Goal: Book appointment/travel/reservation

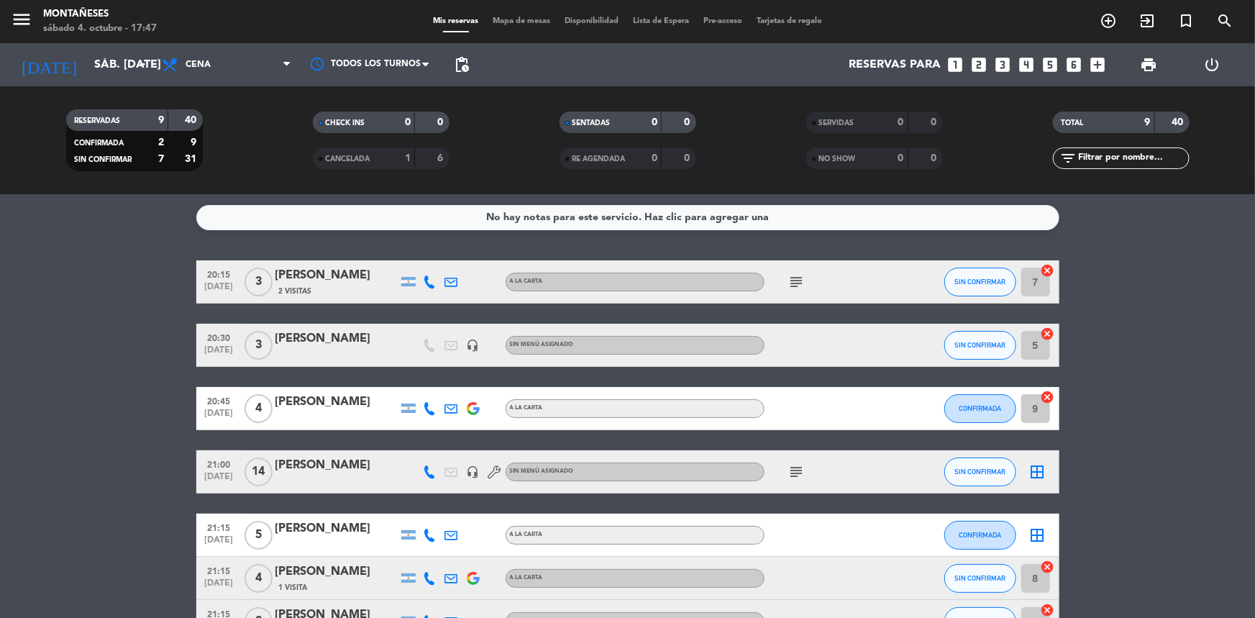
scroll to position [203, 0]
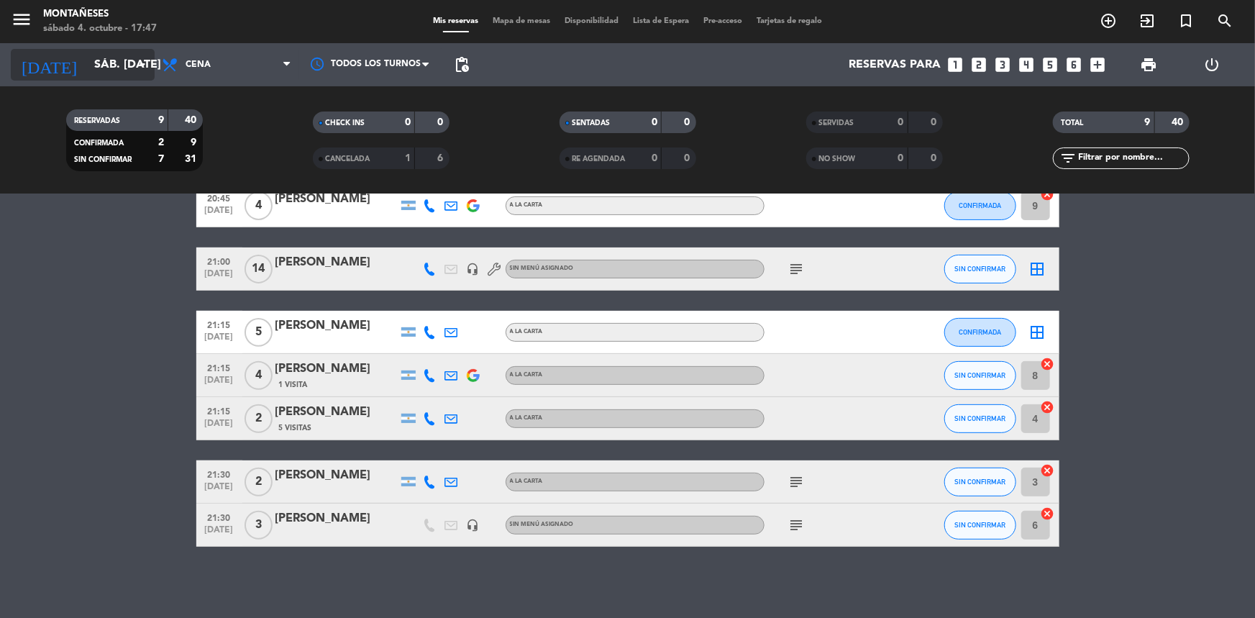
click at [87, 73] on input "sáb. [DATE]" at bounding box center [163, 65] width 152 height 28
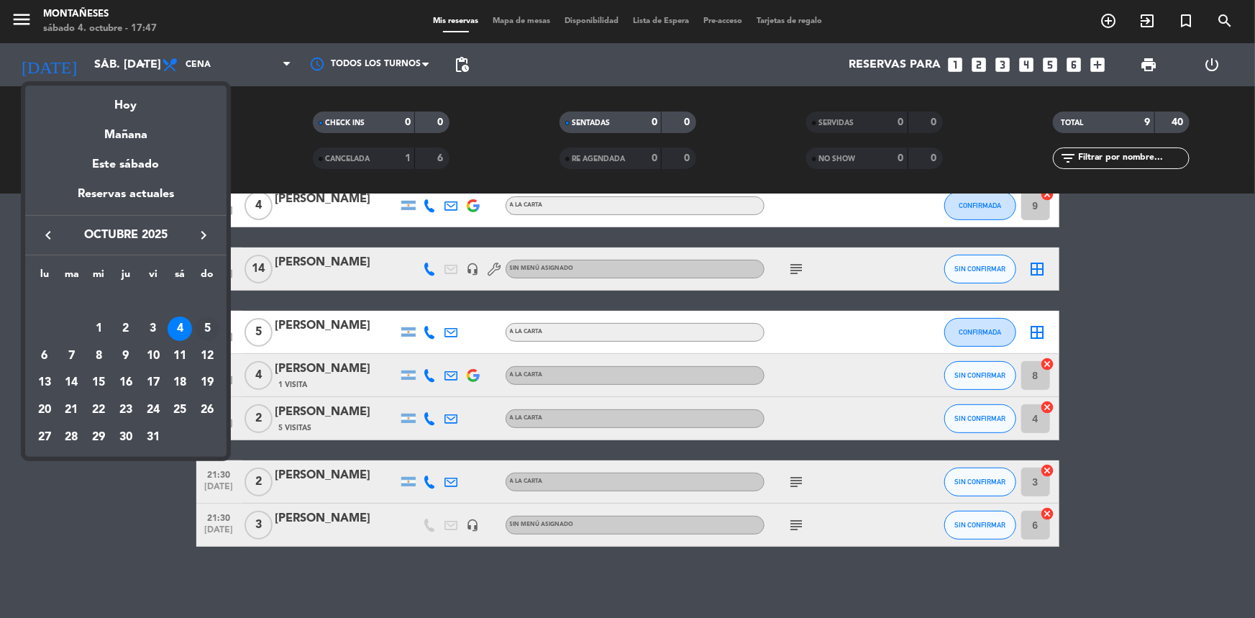
click at [201, 329] on div "5" at bounding box center [207, 329] width 24 height 24
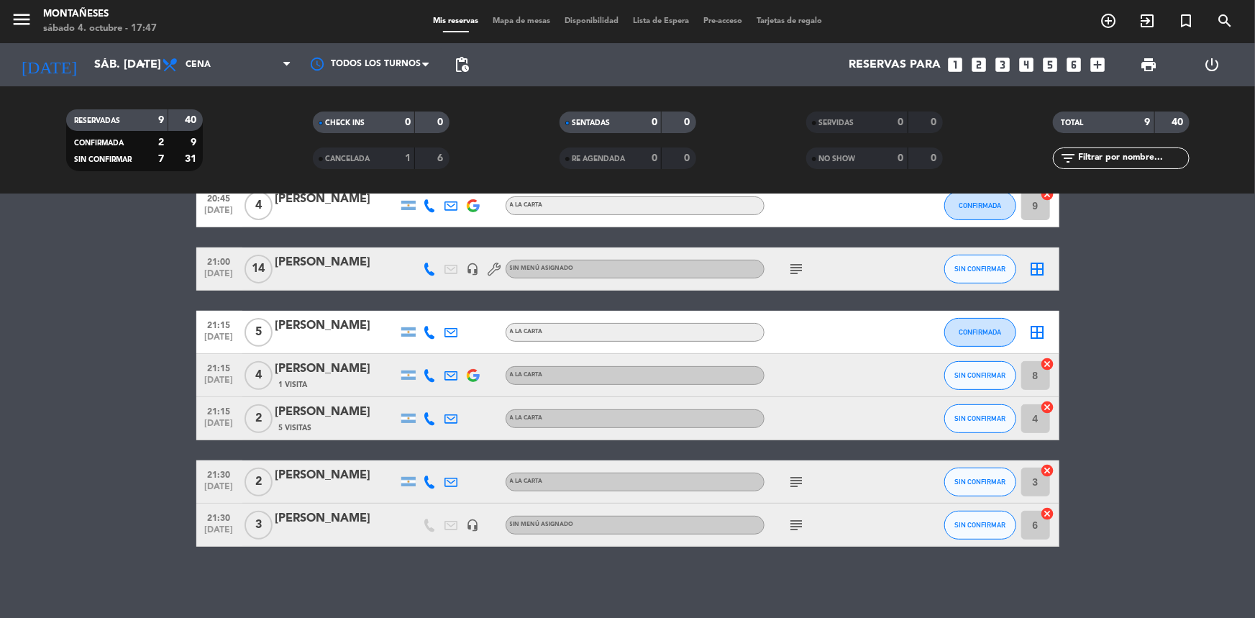
type input "dom. [DATE]"
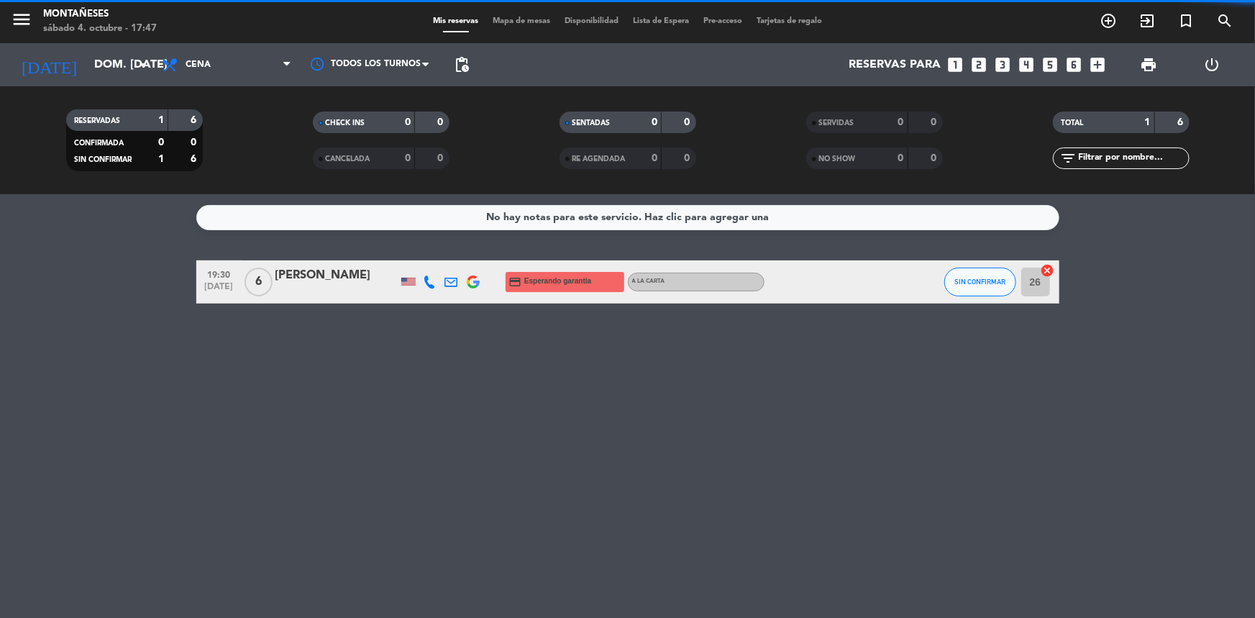
scroll to position [0, 0]
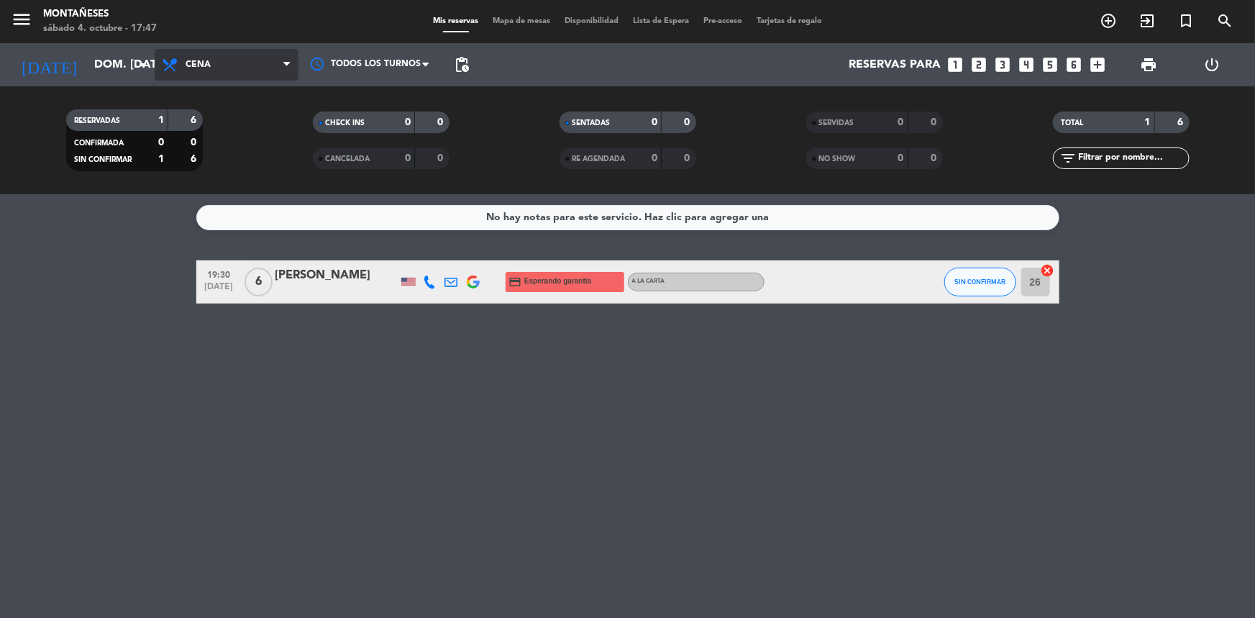
click at [209, 70] on span "Cena" at bounding box center [227, 65] width 144 height 32
click at [211, 129] on div "menu Montañeses sábado 4. octubre - 17:47 Mis reservas Mapa de mesas Disponibil…" at bounding box center [627, 97] width 1255 height 194
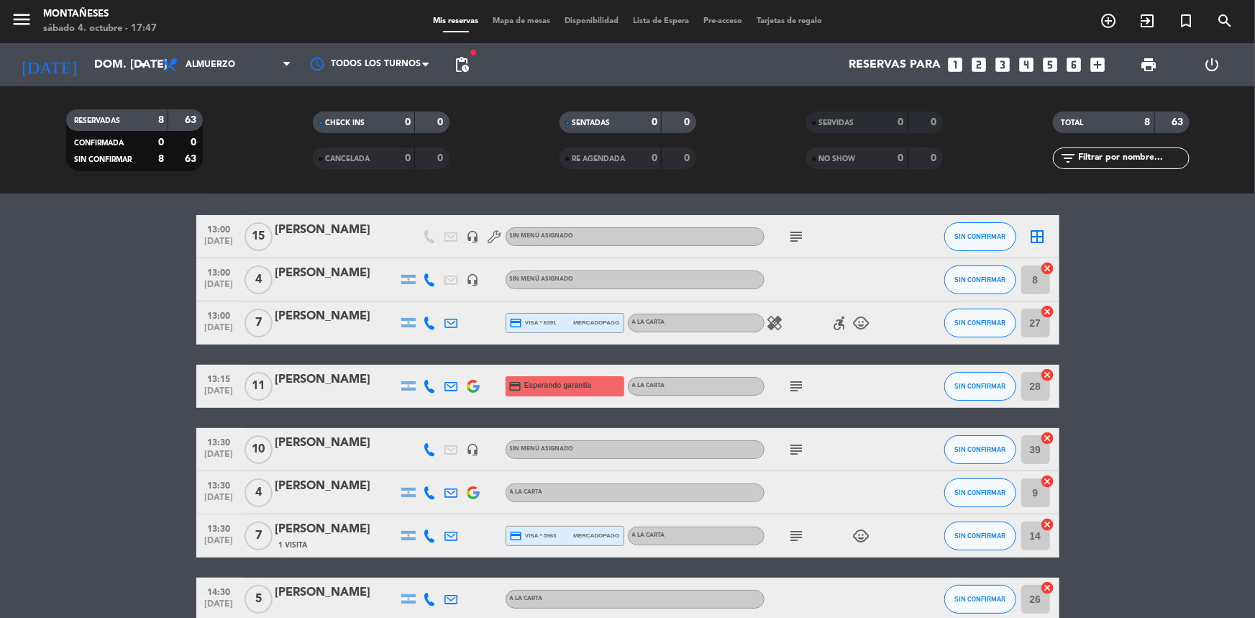
scroll to position [65, 0]
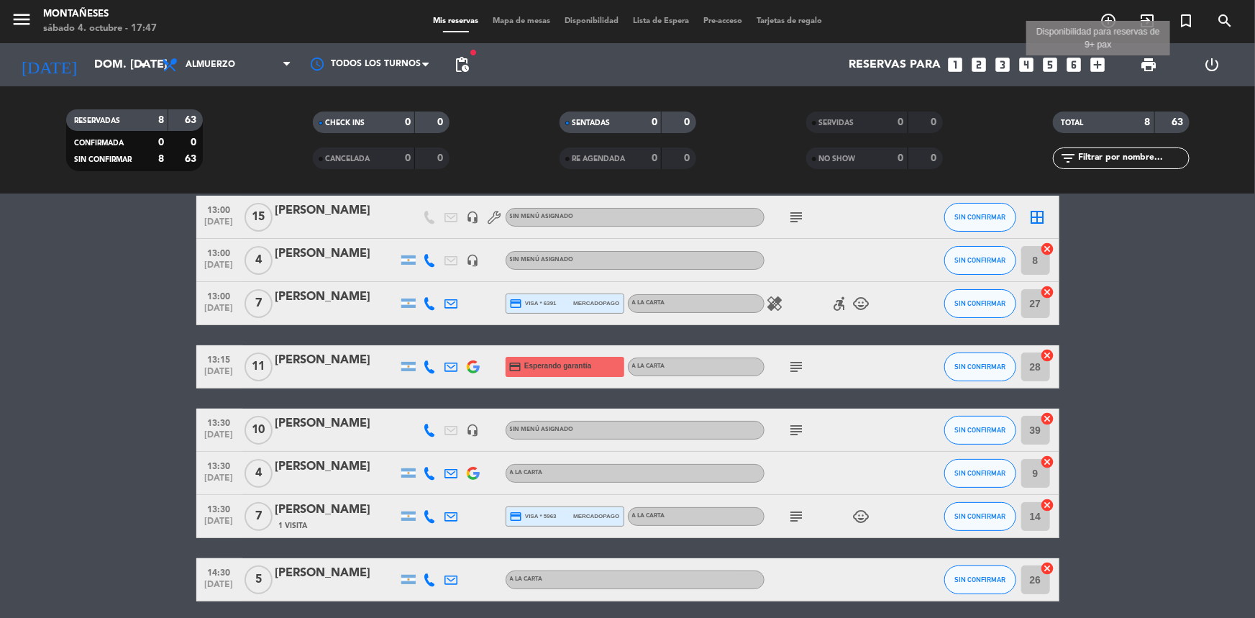
click at [1098, 65] on icon "add_box" at bounding box center [1097, 64] width 19 height 19
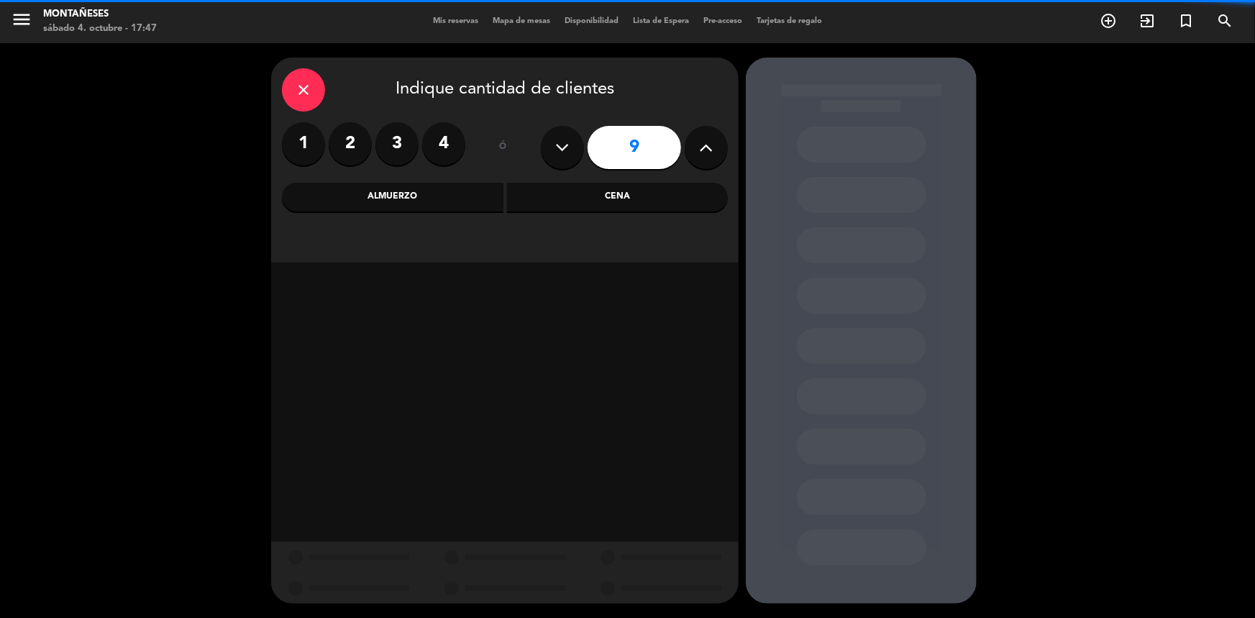
click at [706, 156] on icon at bounding box center [707, 148] width 14 height 22
type input "10"
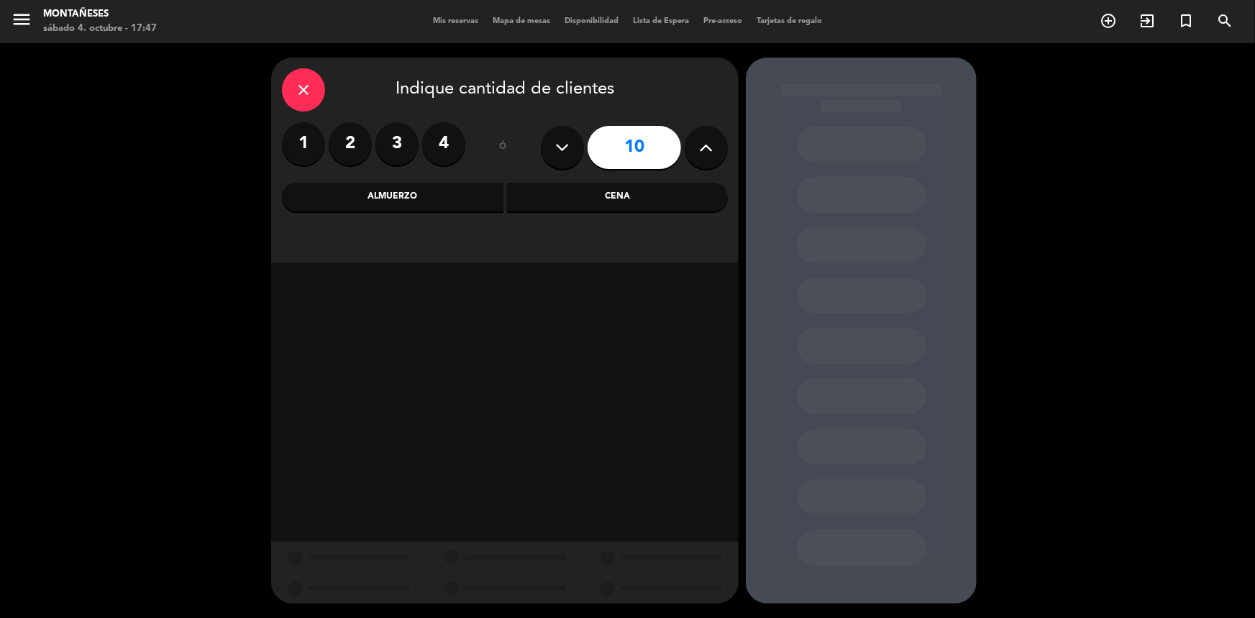
click at [619, 193] on div "Cena" at bounding box center [618, 197] width 222 height 29
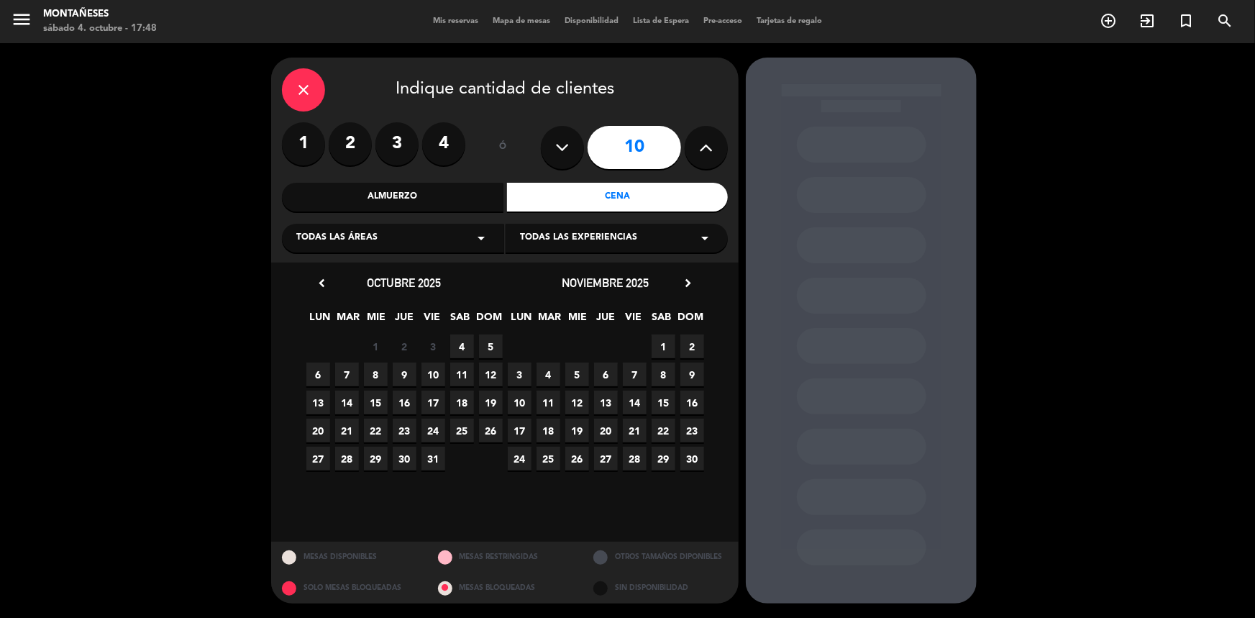
click at [461, 337] on span "4" at bounding box center [462, 347] width 24 height 24
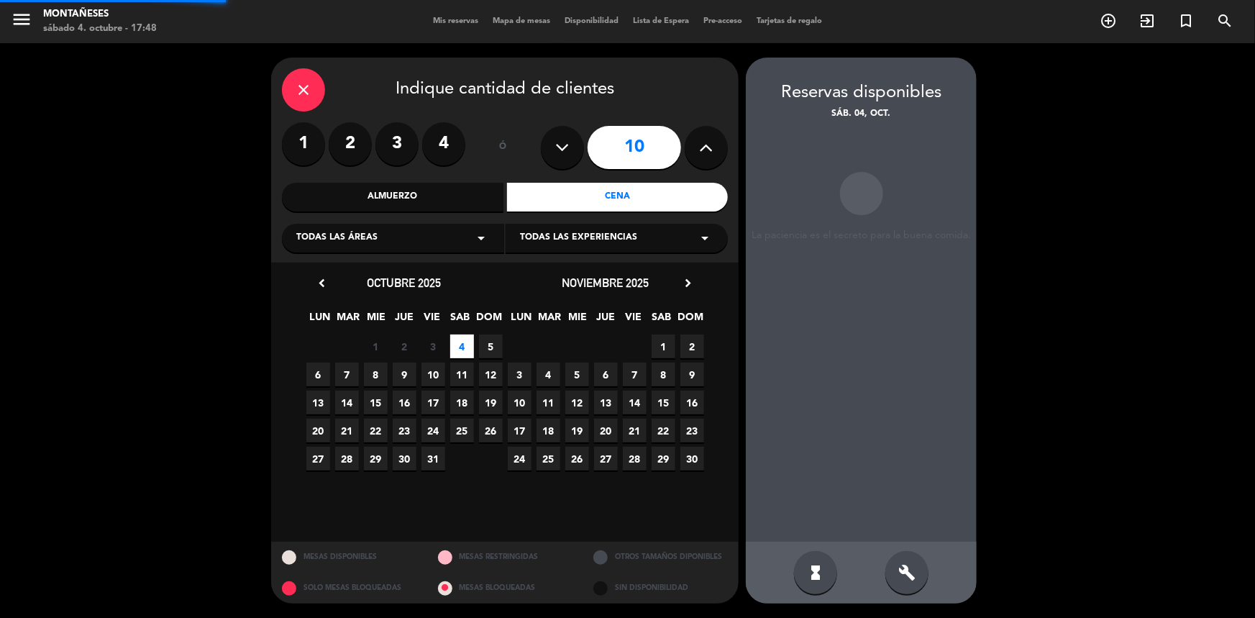
click at [487, 345] on span "5" at bounding box center [491, 347] width 24 height 24
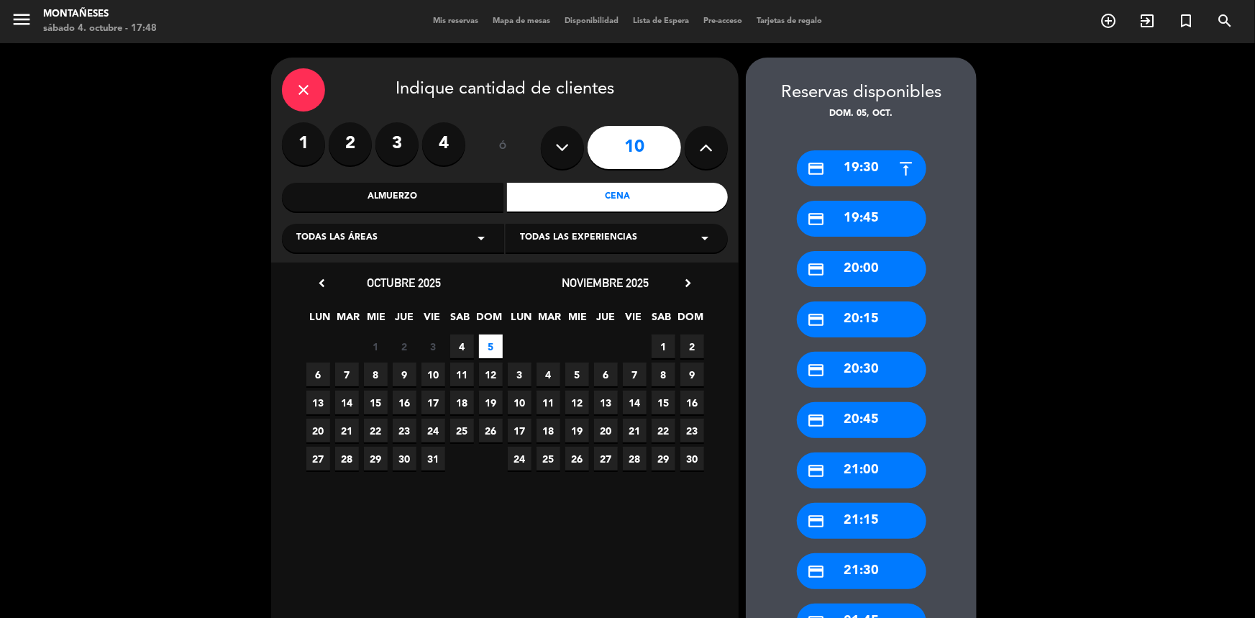
click at [401, 189] on div "Almuerzo" at bounding box center [393, 197] width 222 height 29
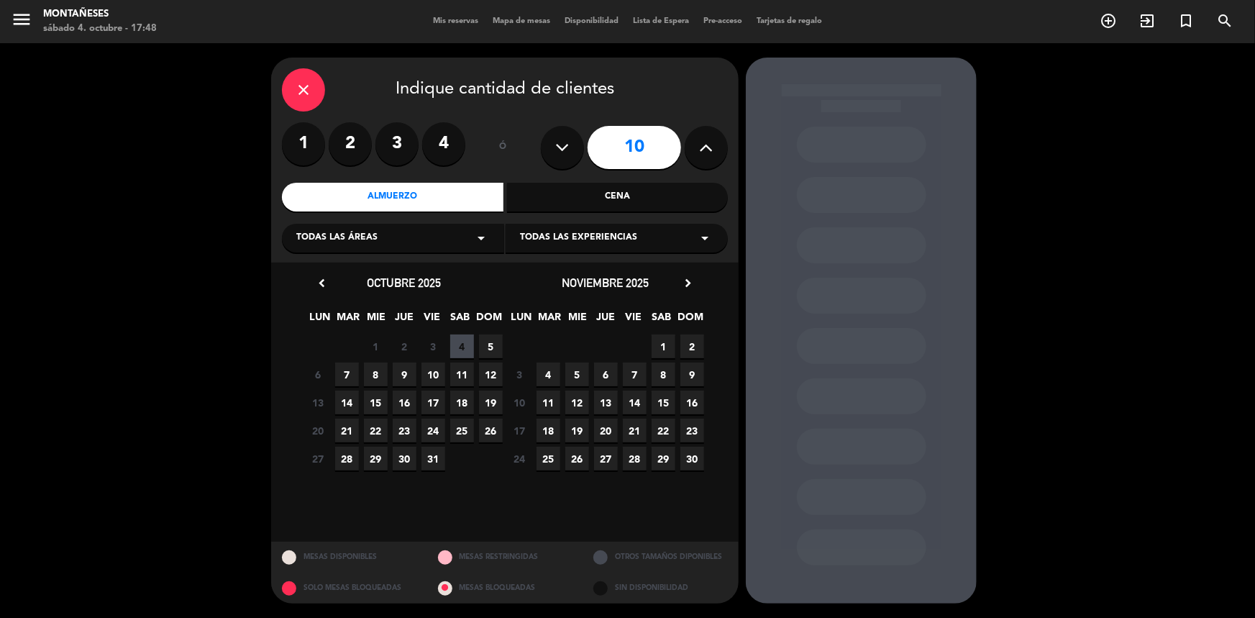
click at [462, 340] on span "4" at bounding box center [462, 347] width 24 height 24
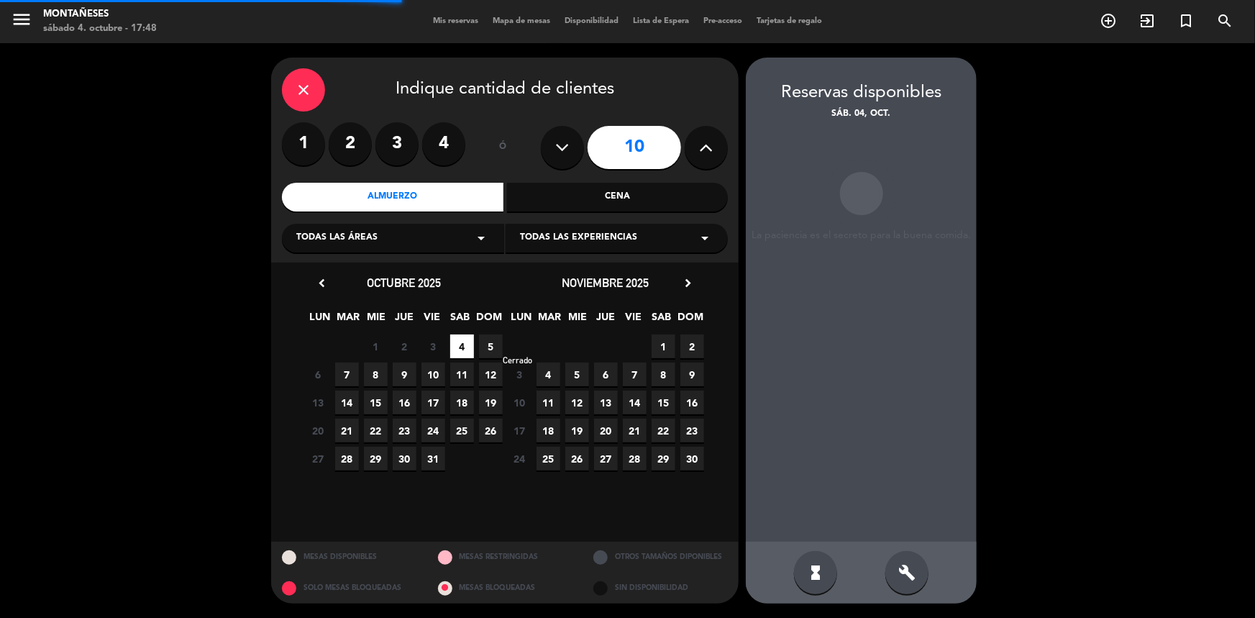
click at [517, 352] on span "27 Cerrado" at bounding box center [520, 347] width 24 height 24
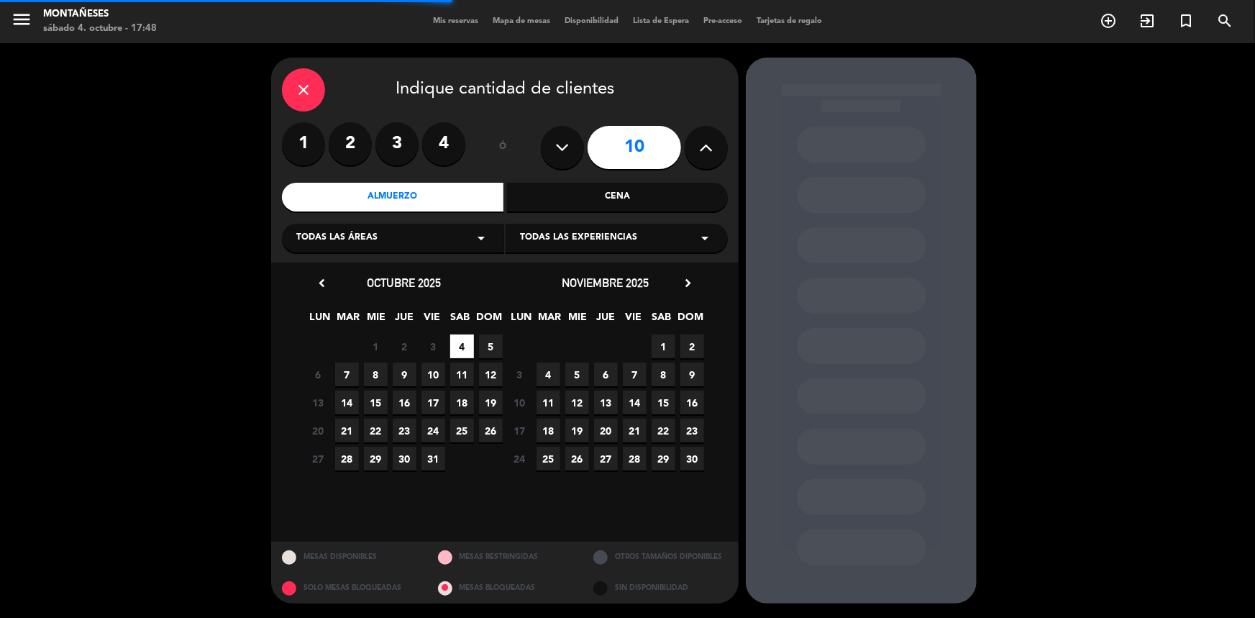
click at [496, 347] on span "5" at bounding box center [491, 347] width 24 height 24
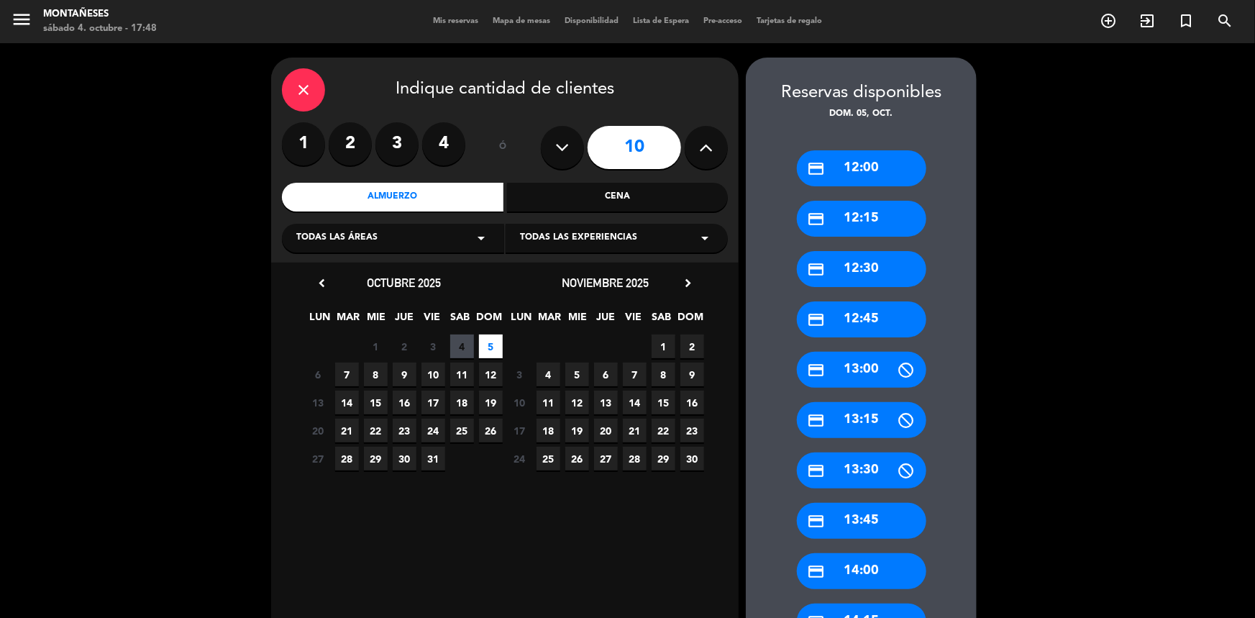
click at [875, 570] on div "credit_card 14:00" at bounding box center [861, 571] width 129 height 36
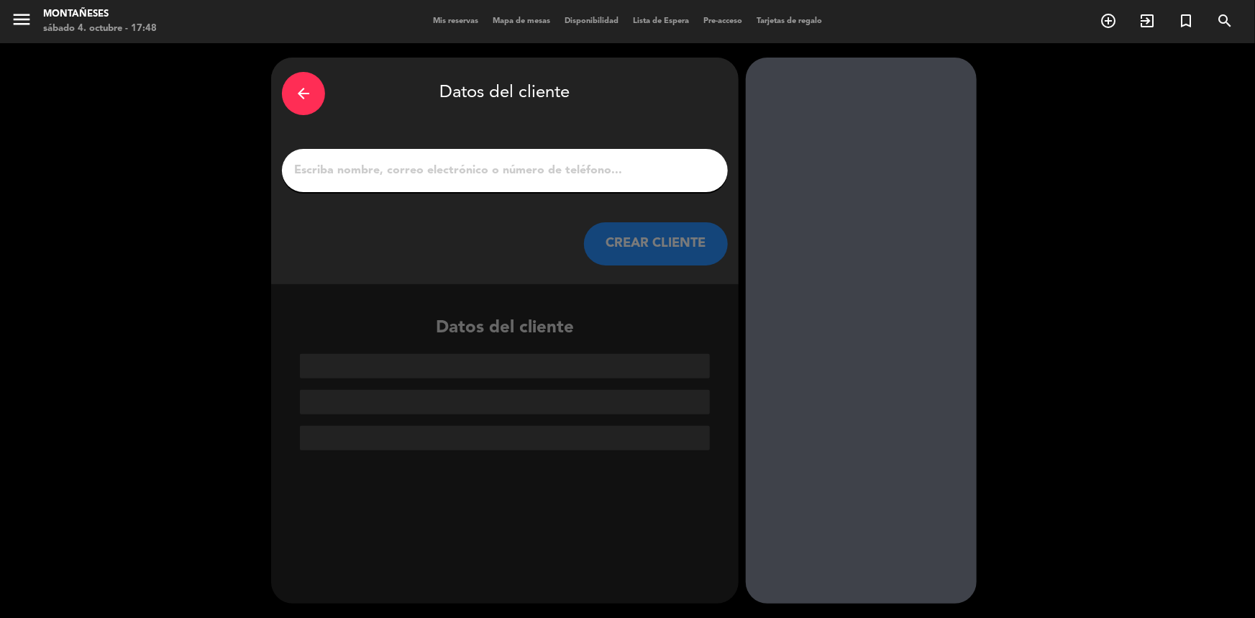
click at [622, 175] on input "1" at bounding box center [505, 170] width 424 height 20
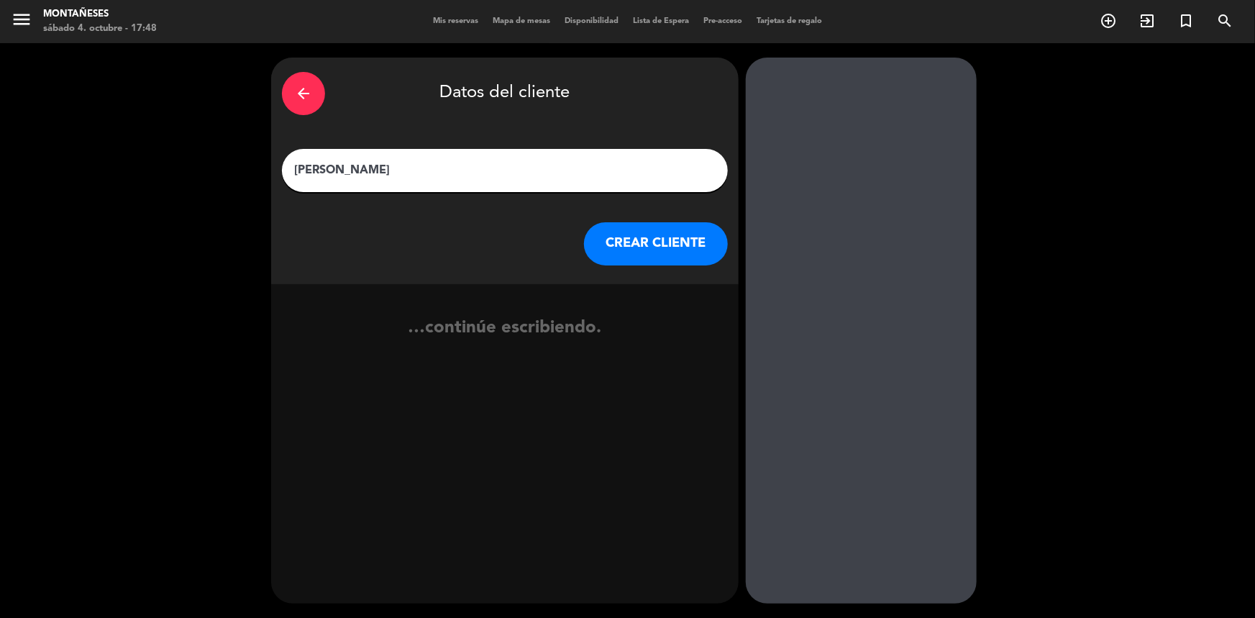
type input "[PERSON_NAME]"
click at [655, 268] on div "arrow_back Datos del cliente [PERSON_NAME] CLIENTE" at bounding box center [505, 171] width 468 height 227
click at [599, 263] on button "CREAR CLIENTE" at bounding box center [656, 243] width 144 height 43
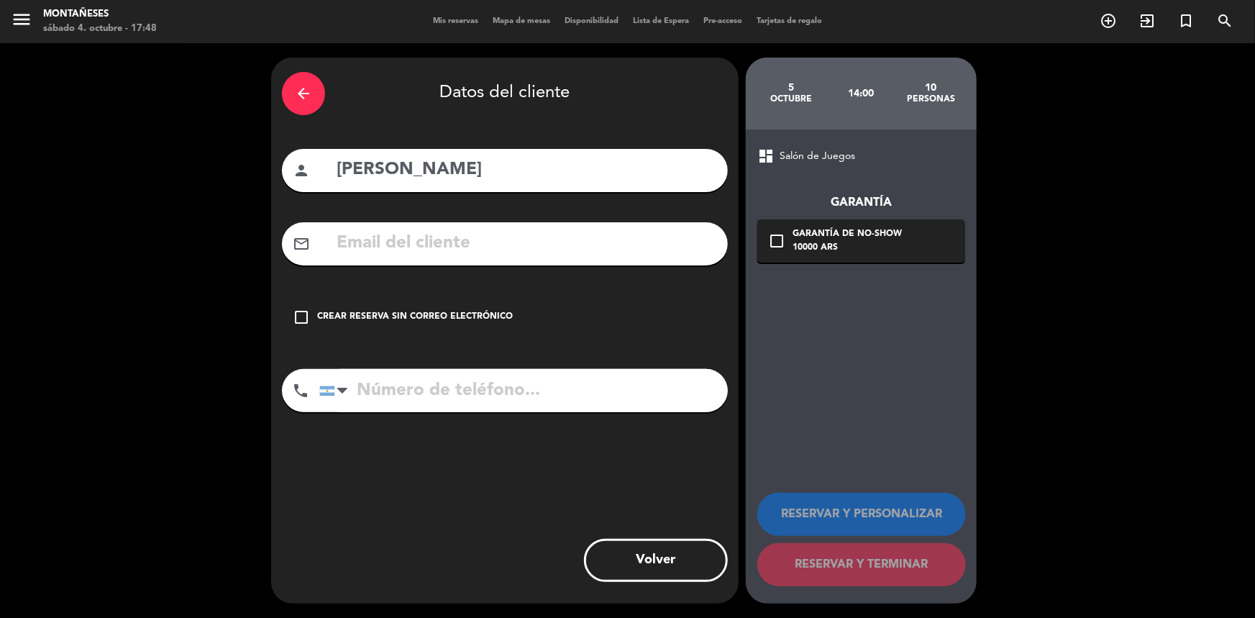
click at [462, 323] on div "Crear reserva sin correo electrónico" at bounding box center [415, 317] width 196 height 14
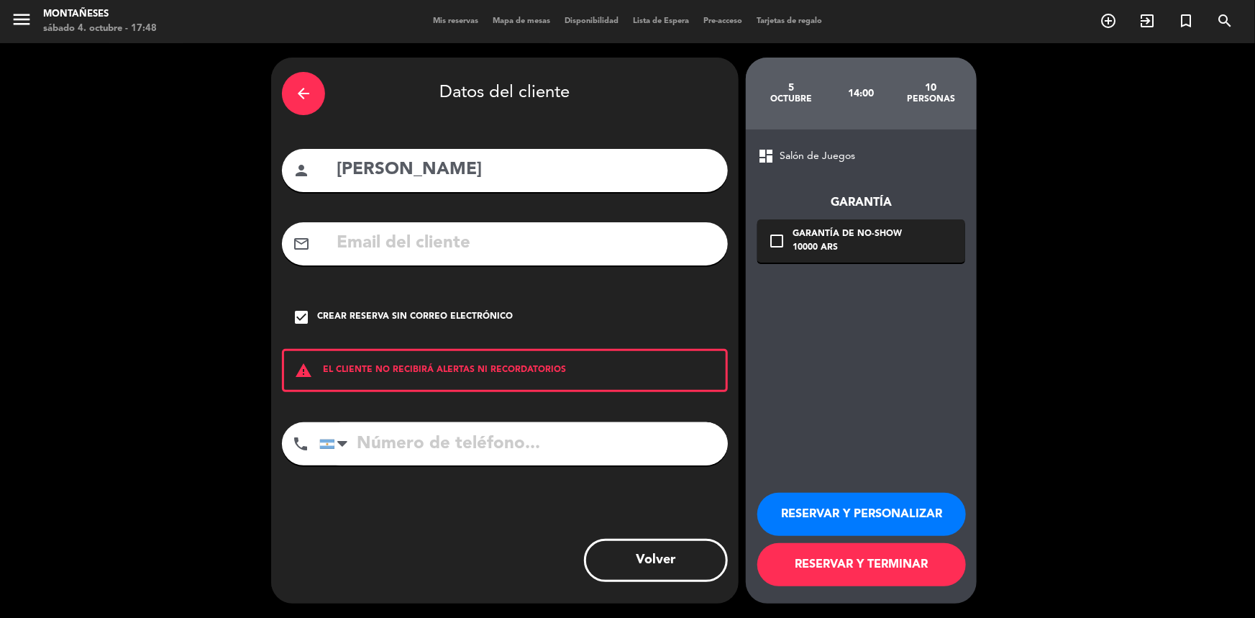
click at [796, 522] on button "RESERVAR Y PERSONALIZAR" at bounding box center [861, 514] width 209 height 43
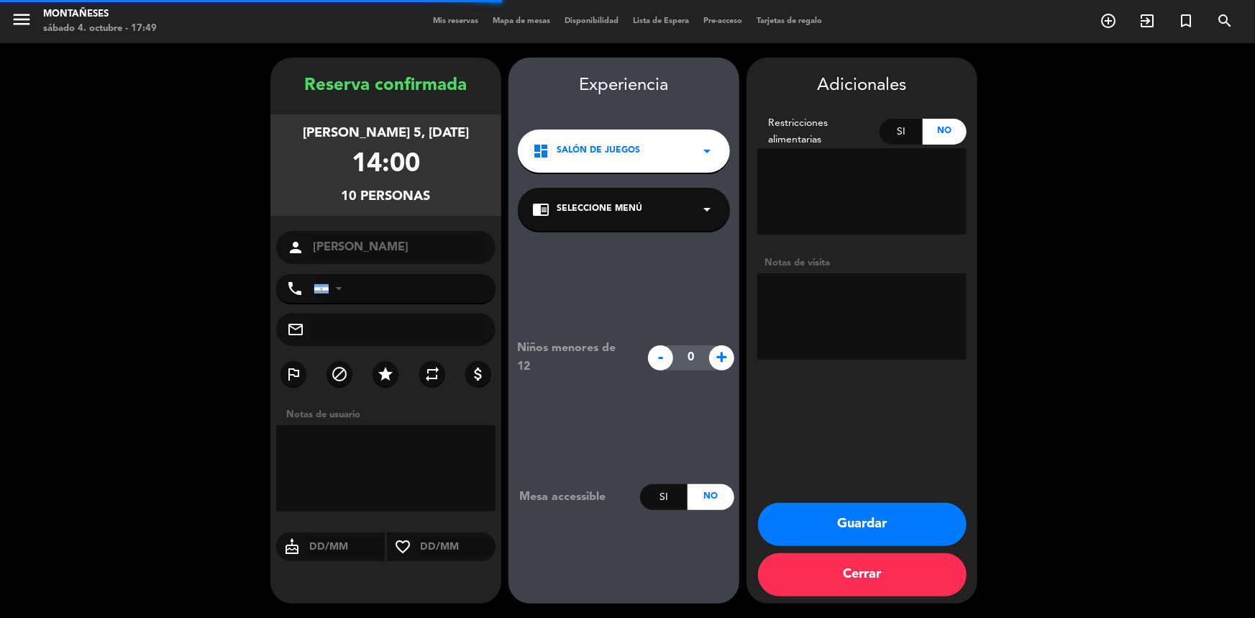
click at [817, 375] on div "Adicionales Restricciones alimentarias Si No Notas de visita Guardar Cerrar" at bounding box center [862, 331] width 231 height 546
click at [792, 309] on textarea at bounding box center [861, 316] width 209 height 86
type textarea "SEÑA 20K OK"
click at [849, 516] on button "Guardar" at bounding box center [862, 524] width 209 height 43
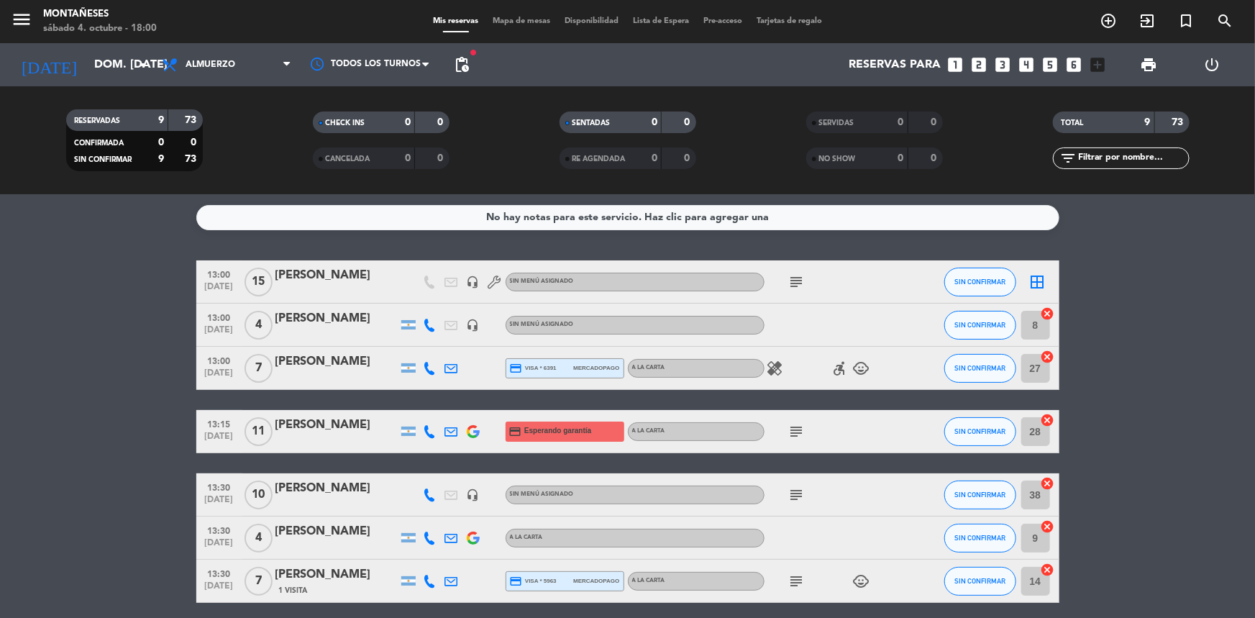
click at [796, 299] on div "subject" at bounding box center [829, 281] width 129 height 42
click at [91, 55] on input "dom. [DATE]" at bounding box center [163, 65] width 152 height 28
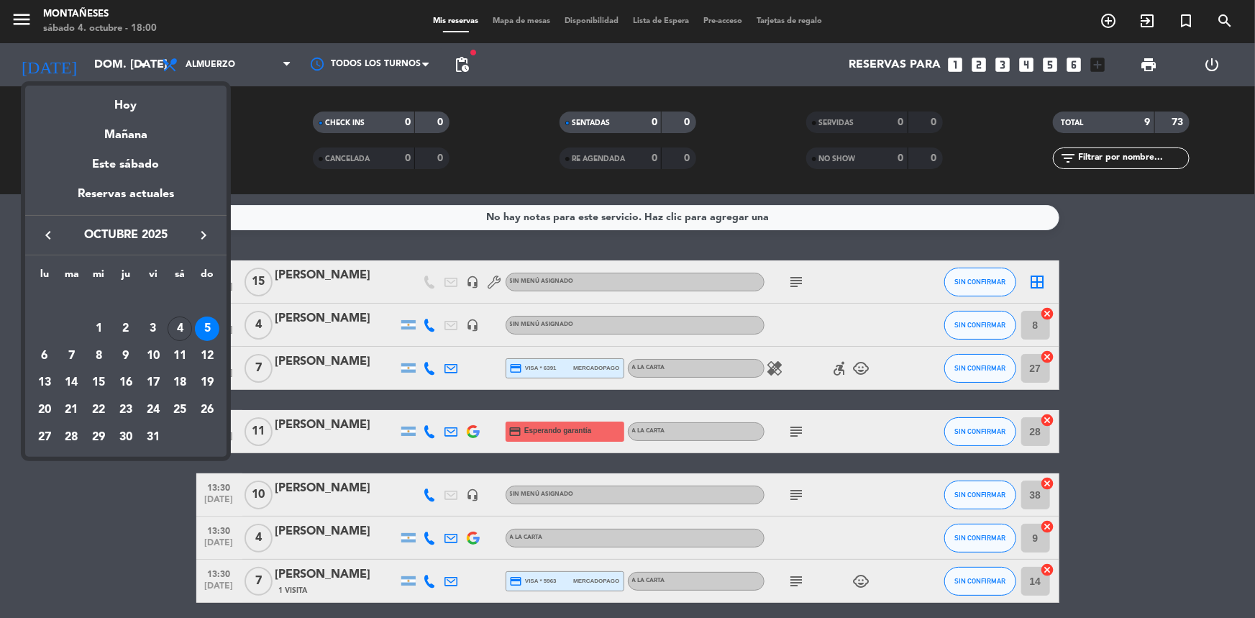
click at [102, 97] on div "Hoy" at bounding box center [125, 100] width 201 height 29
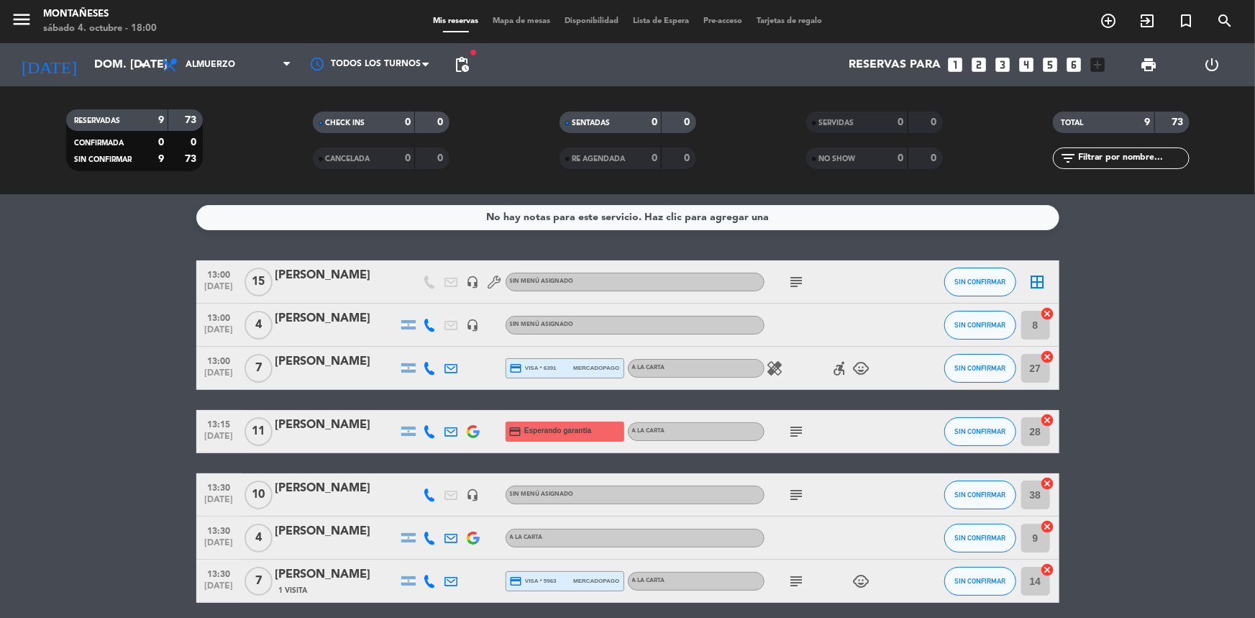
type input "sáb. [DATE]"
click at [212, 61] on span "Almuerzo" at bounding box center [211, 65] width 50 height 10
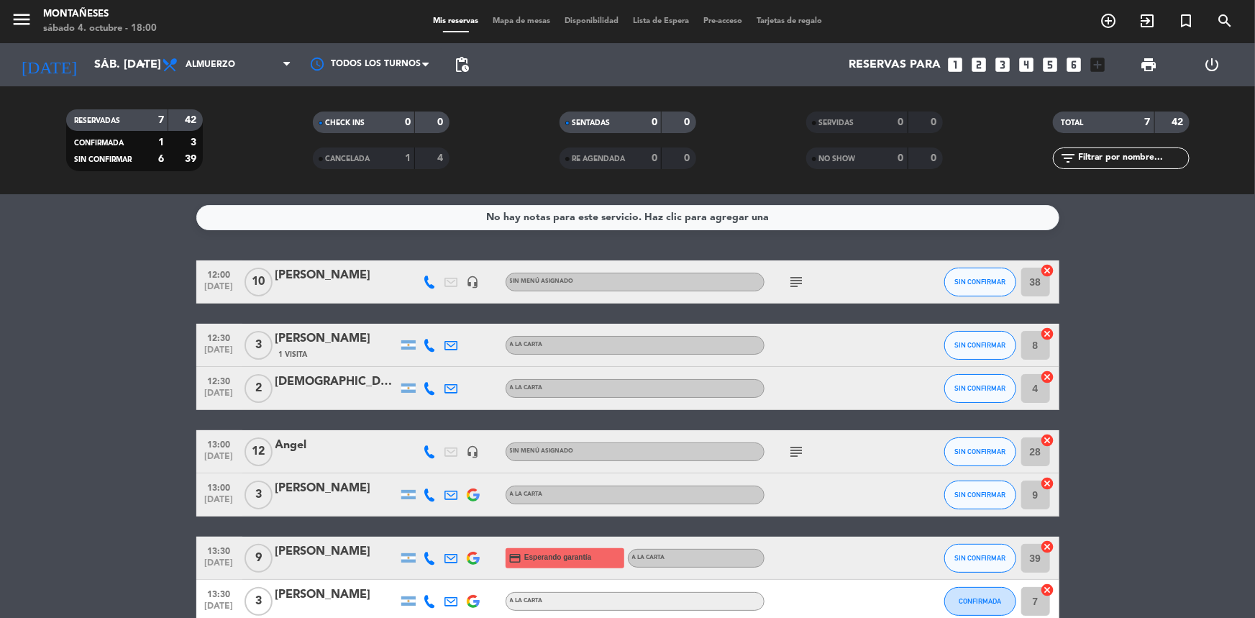
click at [232, 45] on div "Todos los servicios Almuerzo Cena Almuerzo Todos los servicios Almuerzo Cena" at bounding box center [227, 64] width 144 height 43
click at [232, 67] on span "Almuerzo" at bounding box center [211, 65] width 50 height 10
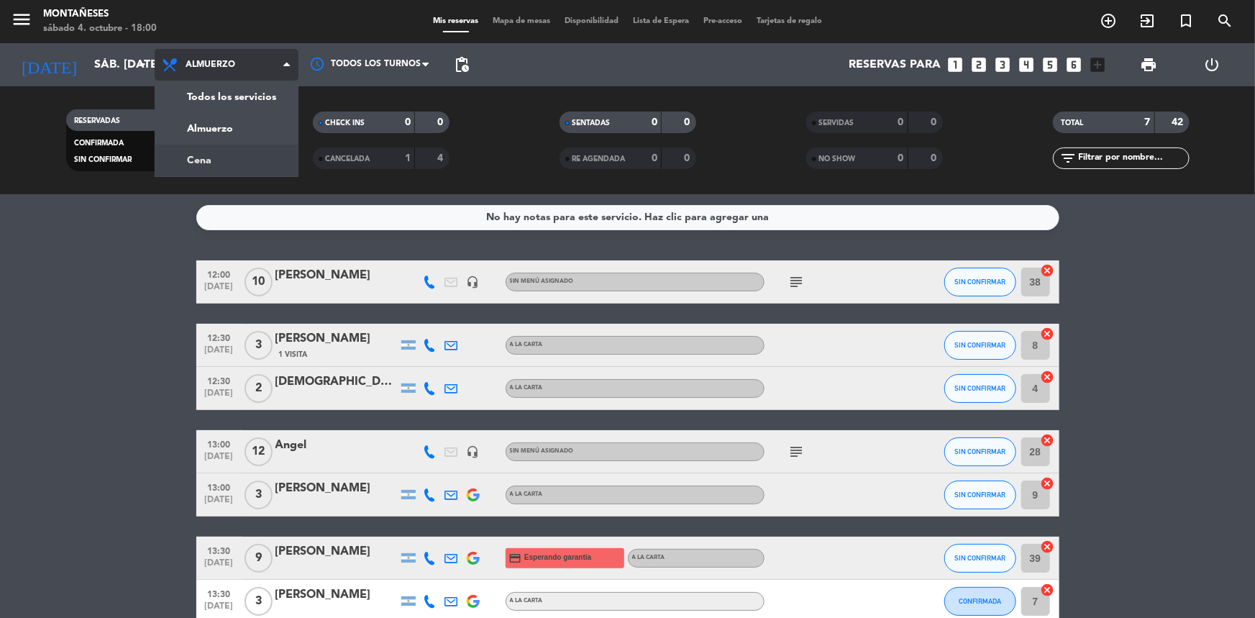
click at [224, 150] on div "menu Montañeses sábado 4. octubre - 18:00 Mis reservas Mapa de mesas Disponibil…" at bounding box center [627, 97] width 1255 height 194
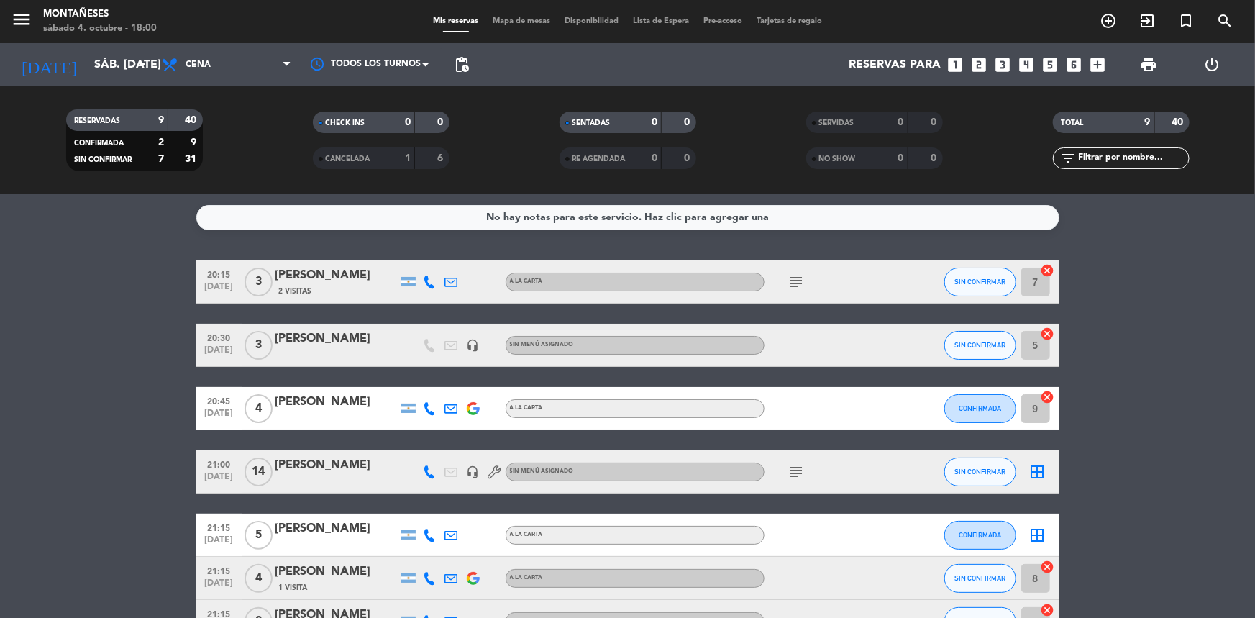
click at [114, 271] on bookings-row "20:15 [DATE] 3 [PERSON_NAME] 2 Visitas A LA CARTA subject SIN CONFIRMAR 7 cance…" at bounding box center [627, 504] width 1255 height 489
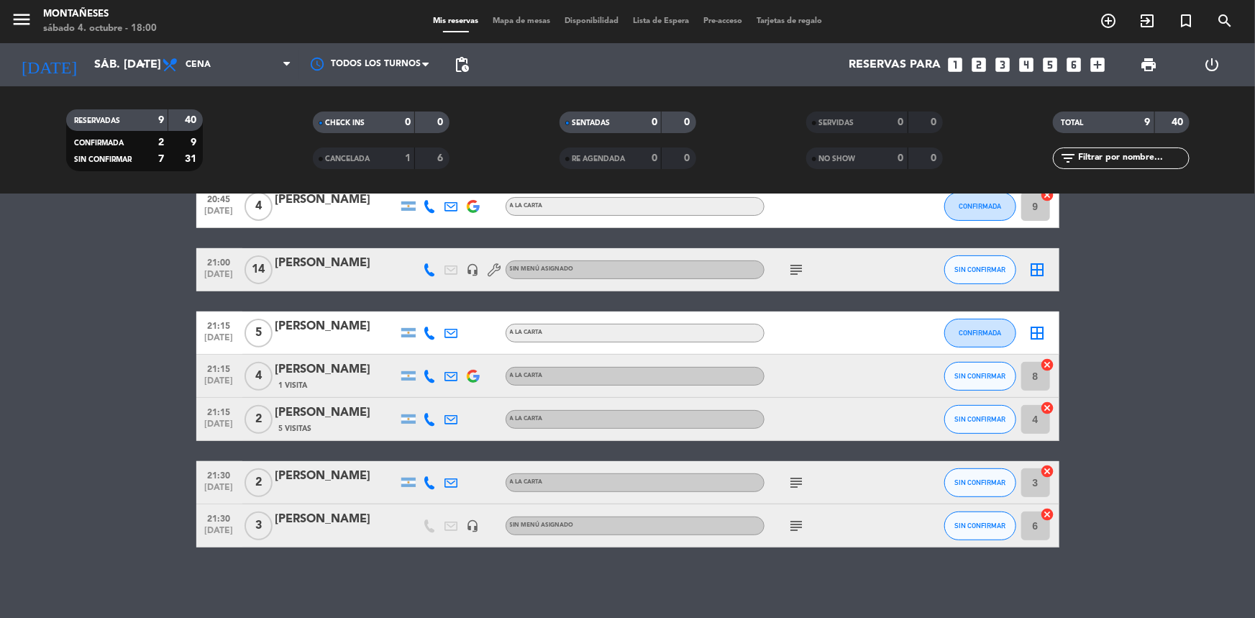
scroll to position [203, 0]
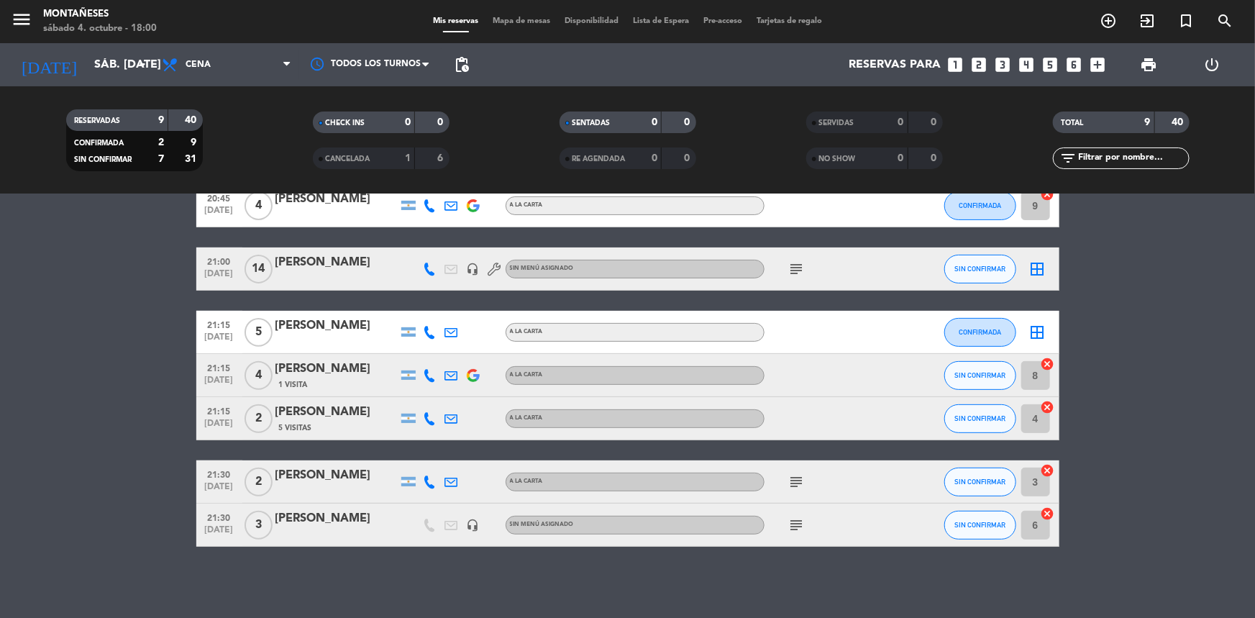
click at [800, 268] on icon "subject" at bounding box center [796, 268] width 17 height 17
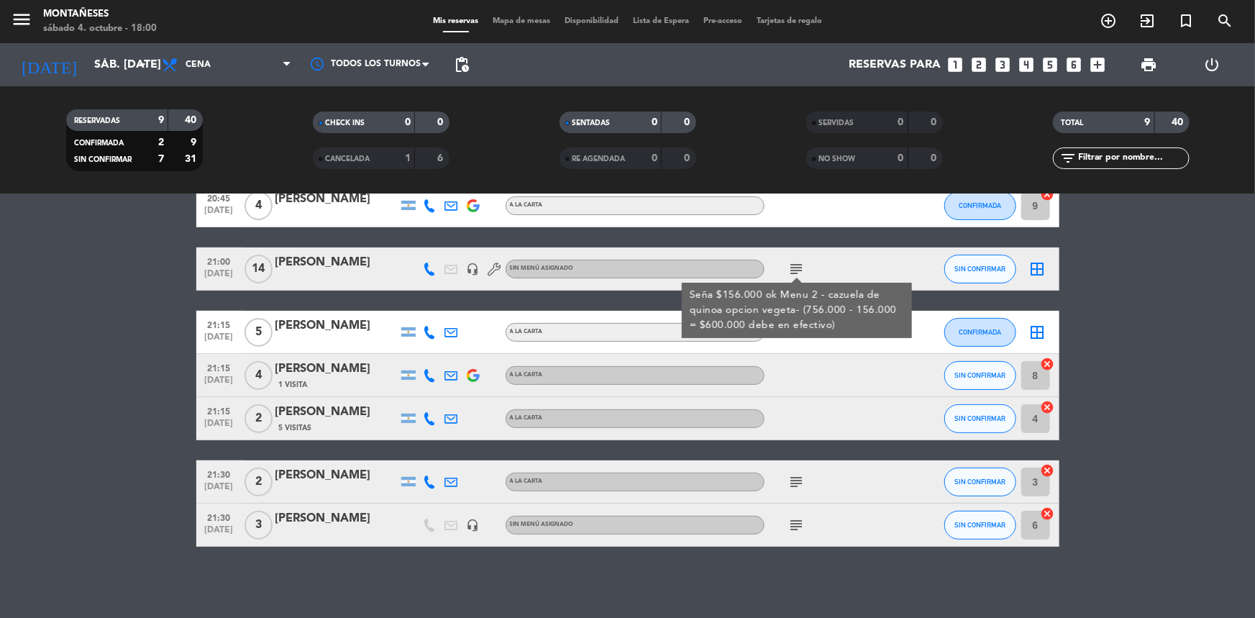
click at [140, 430] on bookings-row "20:15 [DATE] 3 [PERSON_NAME] 2 Visitas A LA CARTA subject SIN CONFIRMAR 7 cance…" at bounding box center [627, 302] width 1255 height 489
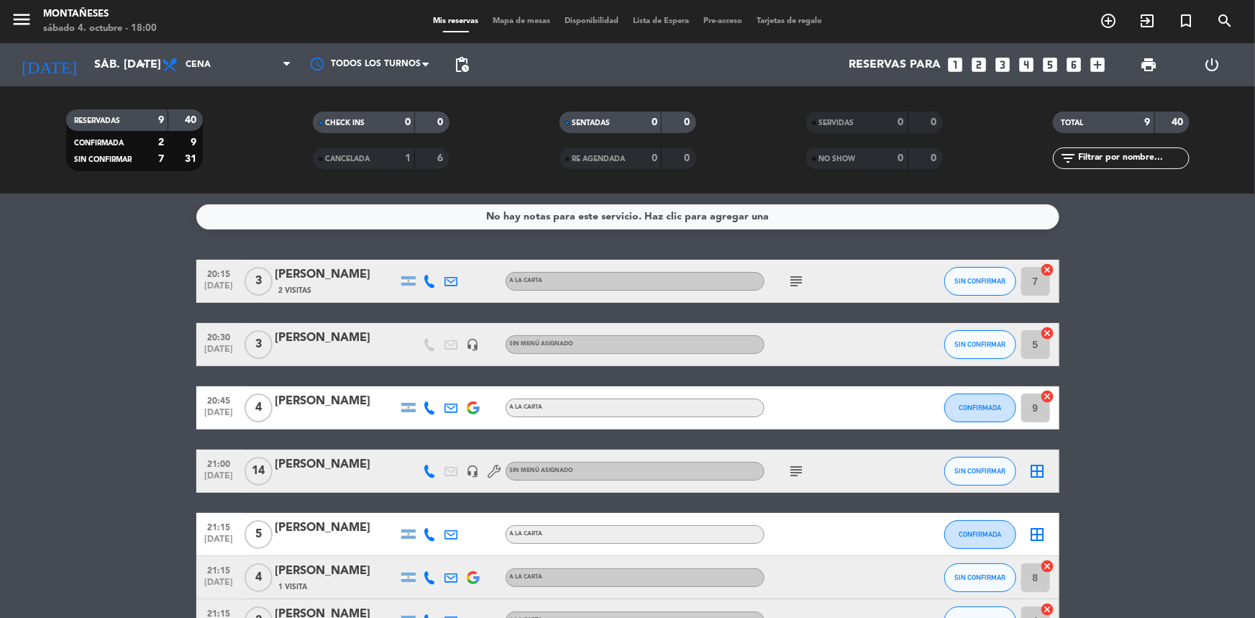
scroll to position [0, 0]
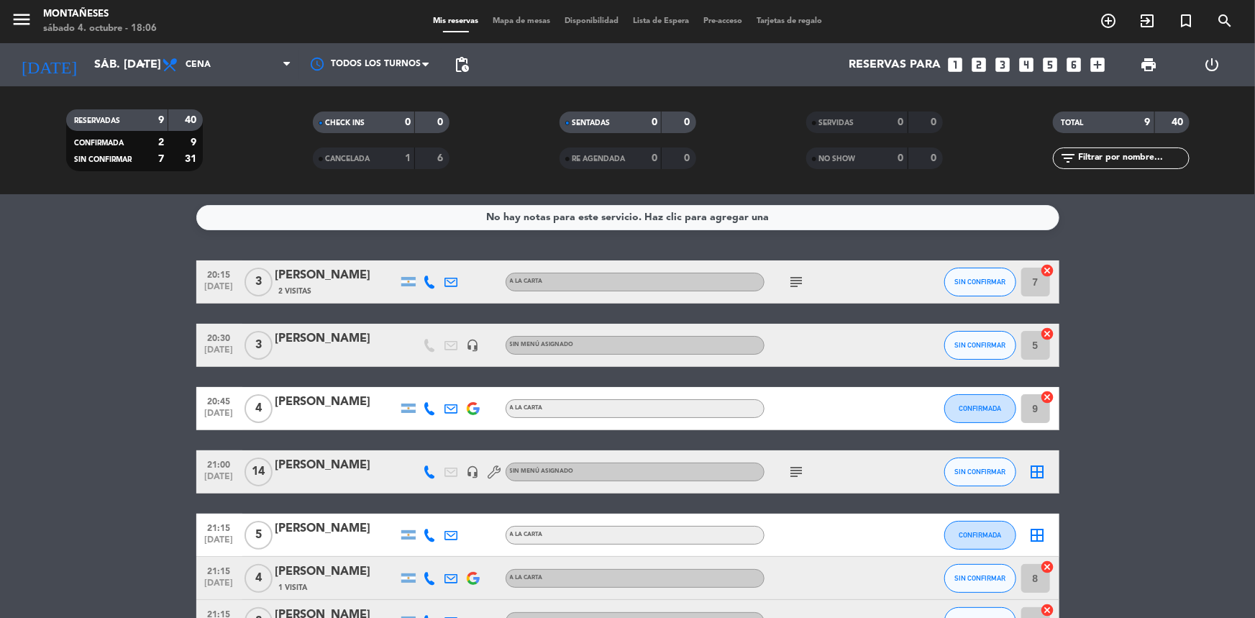
click at [795, 284] on icon "subject" at bounding box center [796, 281] width 17 height 17
click at [795, 283] on icon "subject" at bounding box center [796, 281] width 17 height 17
click at [797, 468] on icon "subject" at bounding box center [796, 471] width 17 height 17
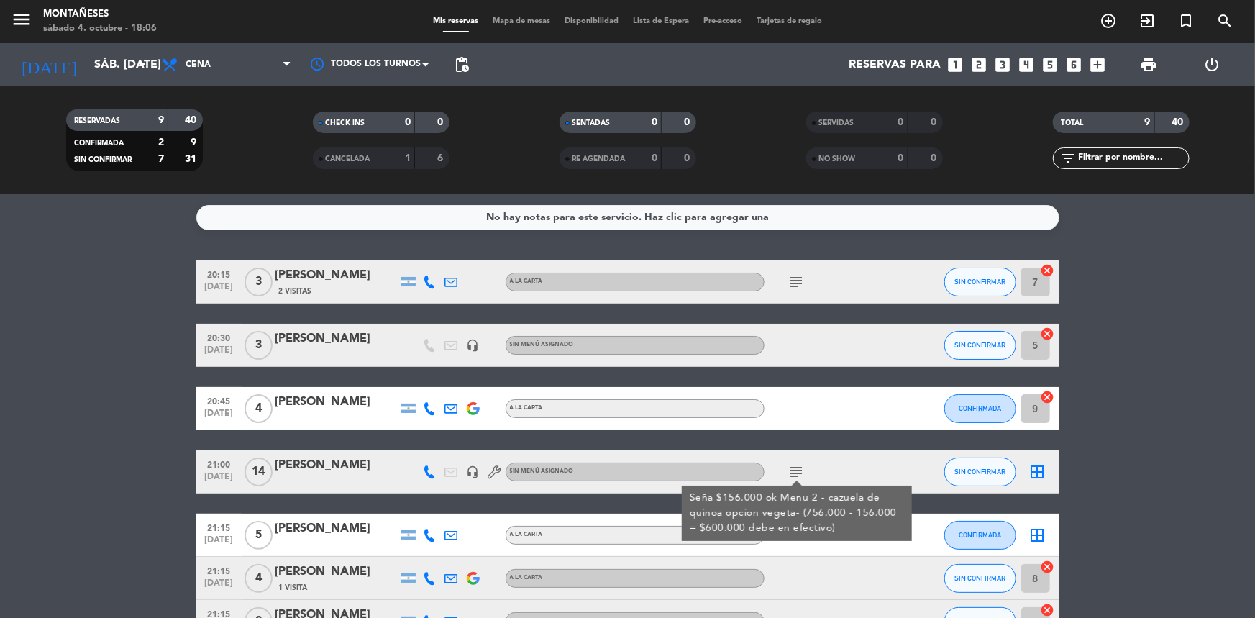
click at [801, 466] on icon "subject" at bounding box center [796, 471] width 17 height 17
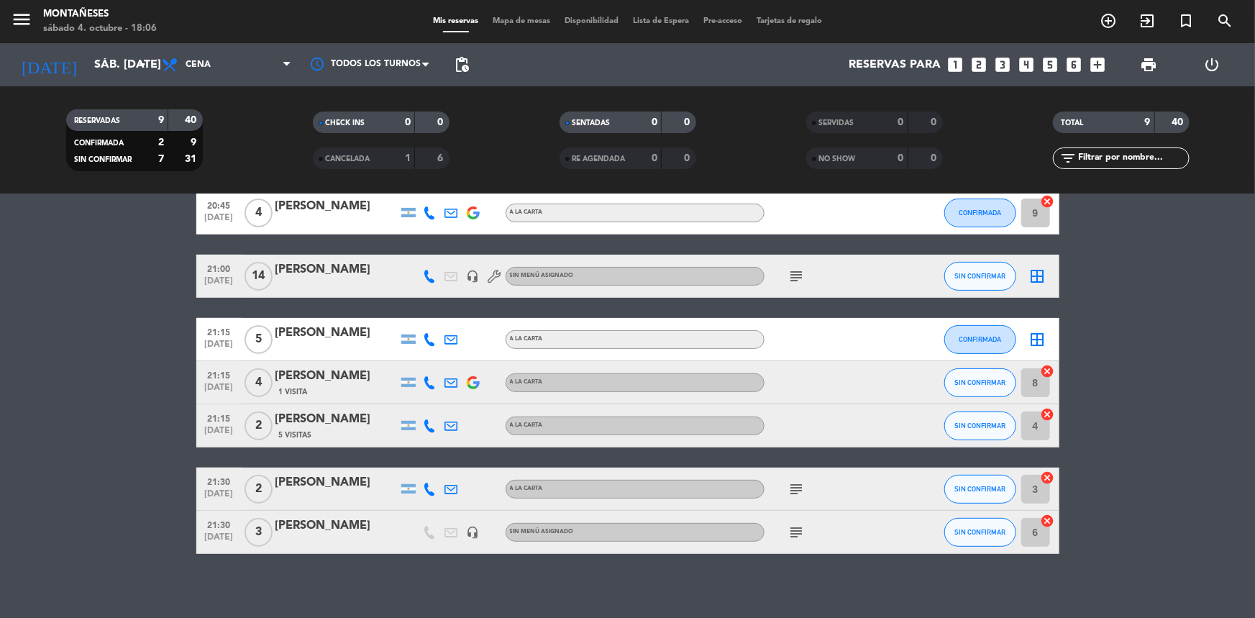
scroll to position [203, 0]
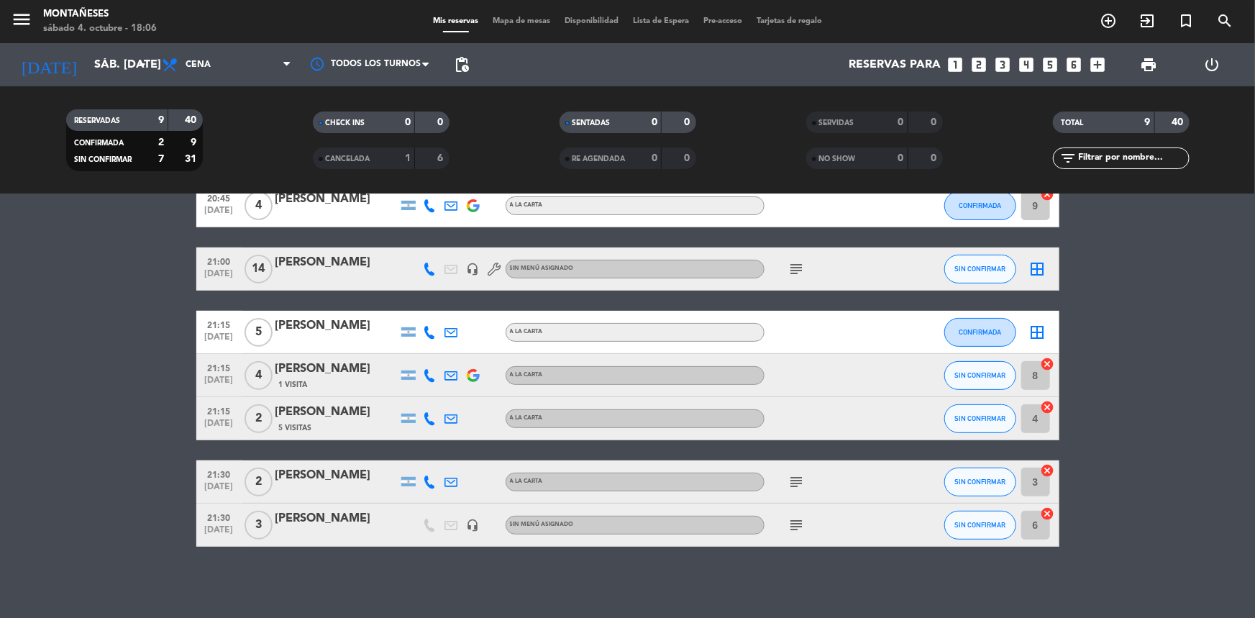
click at [799, 489] on div "subject" at bounding box center [829, 481] width 129 height 42
click at [799, 488] on icon "subject" at bounding box center [796, 481] width 17 height 17
click at [798, 481] on icon "subject" at bounding box center [796, 481] width 17 height 17
click at [796, 518] on icon "subject" at bounding box center [796, 525] width 17 height 17
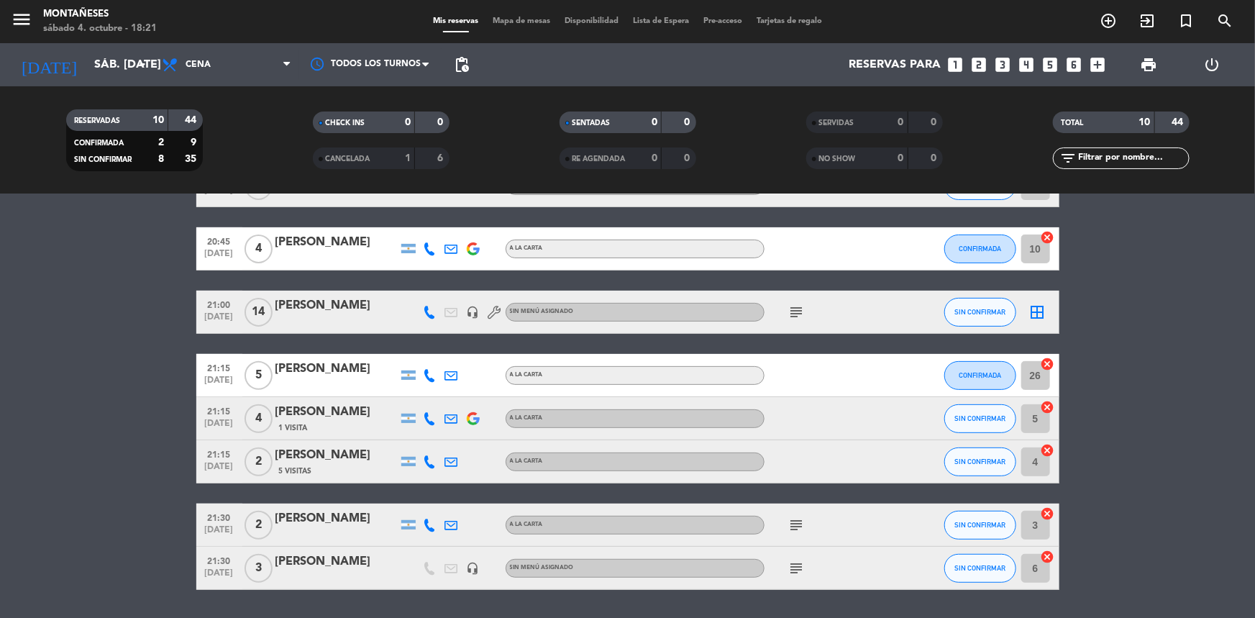
scroll to position [246, 0]
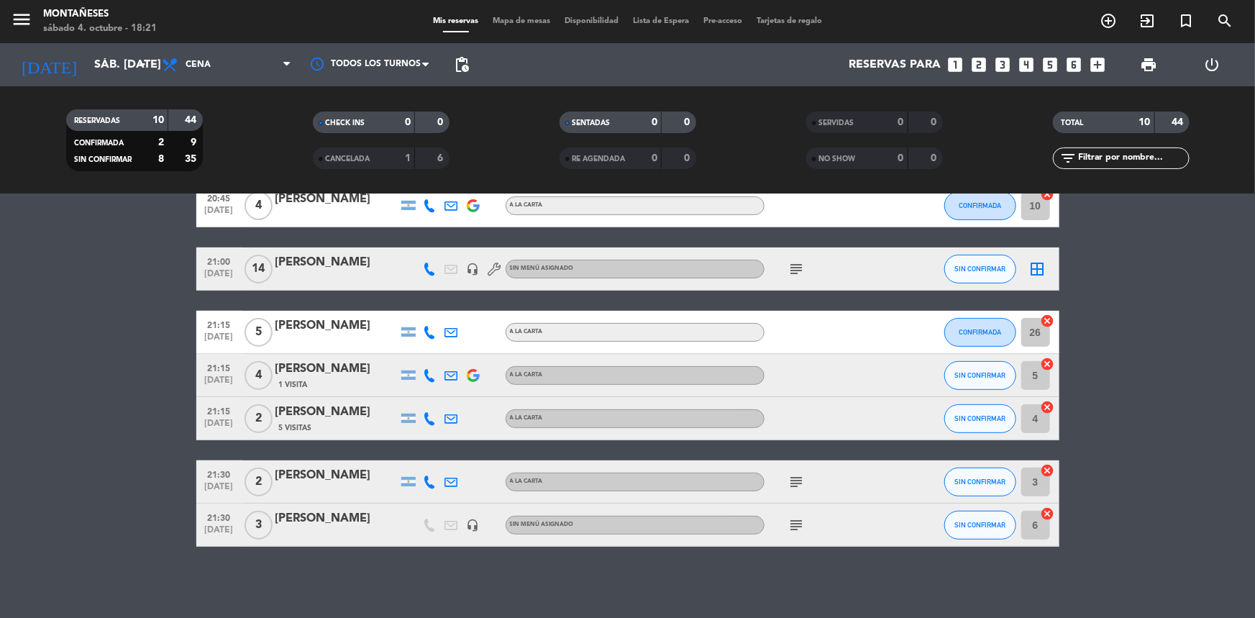
click at [792, 475] on icon "subject" at bounding box center [796, 481] width 17 height 17
click at [798, 517] on icon "subject" at bounding box center [796, 525] width 17 height 17
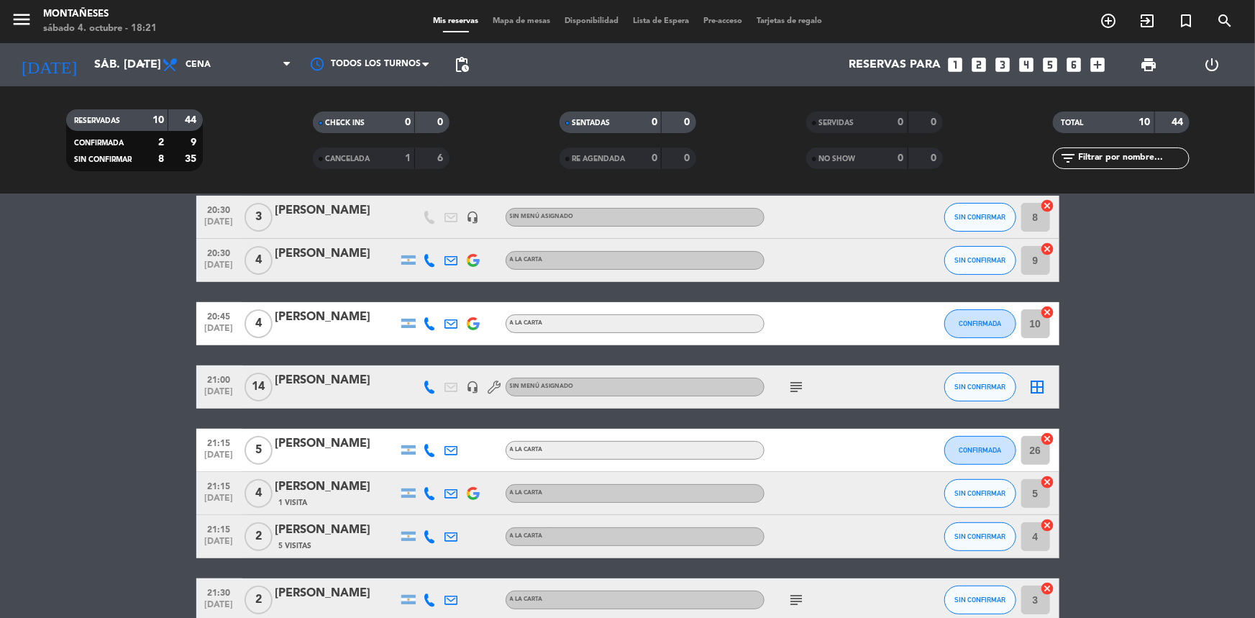
scroll to position [0, 0]
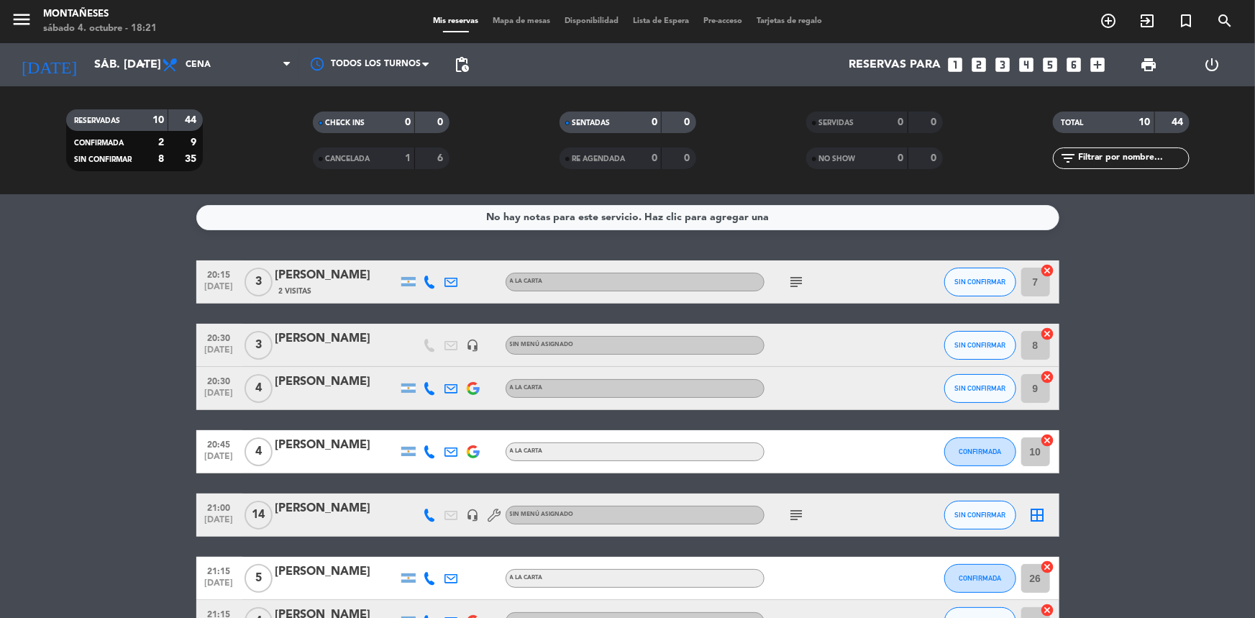
click at [800, 514] on icon "subject" at bounding box center [796, 514] width 17 height 17
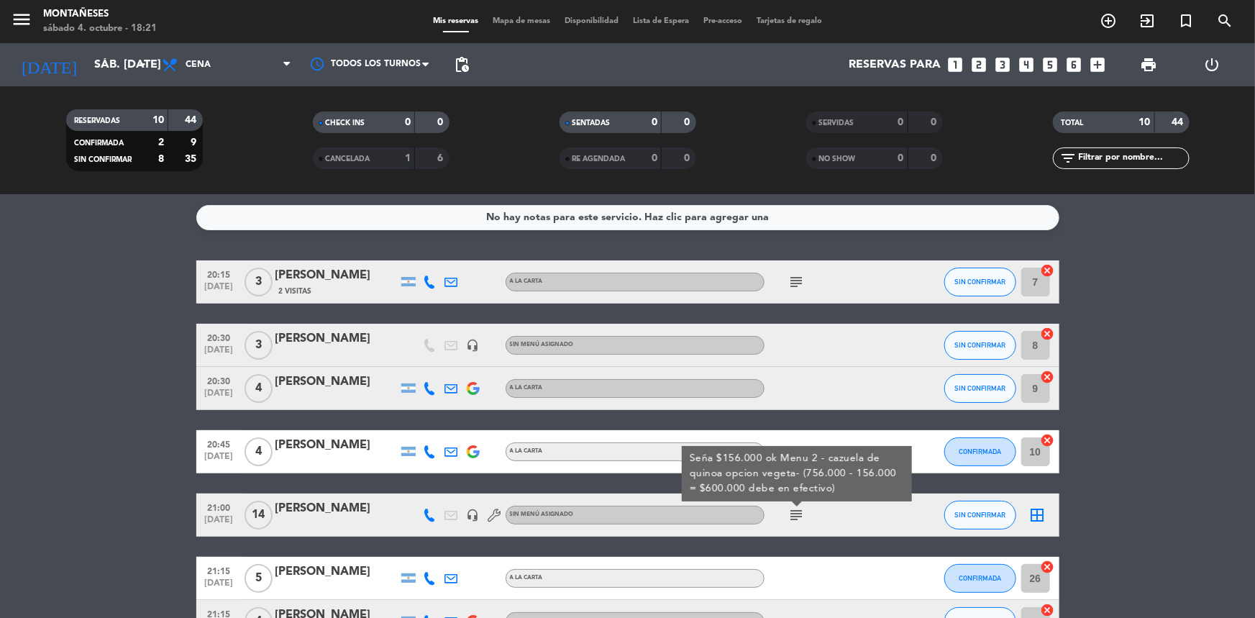
click at [798, 511] on icon "subject" at bounding box center [796, 514] width 17 height 17
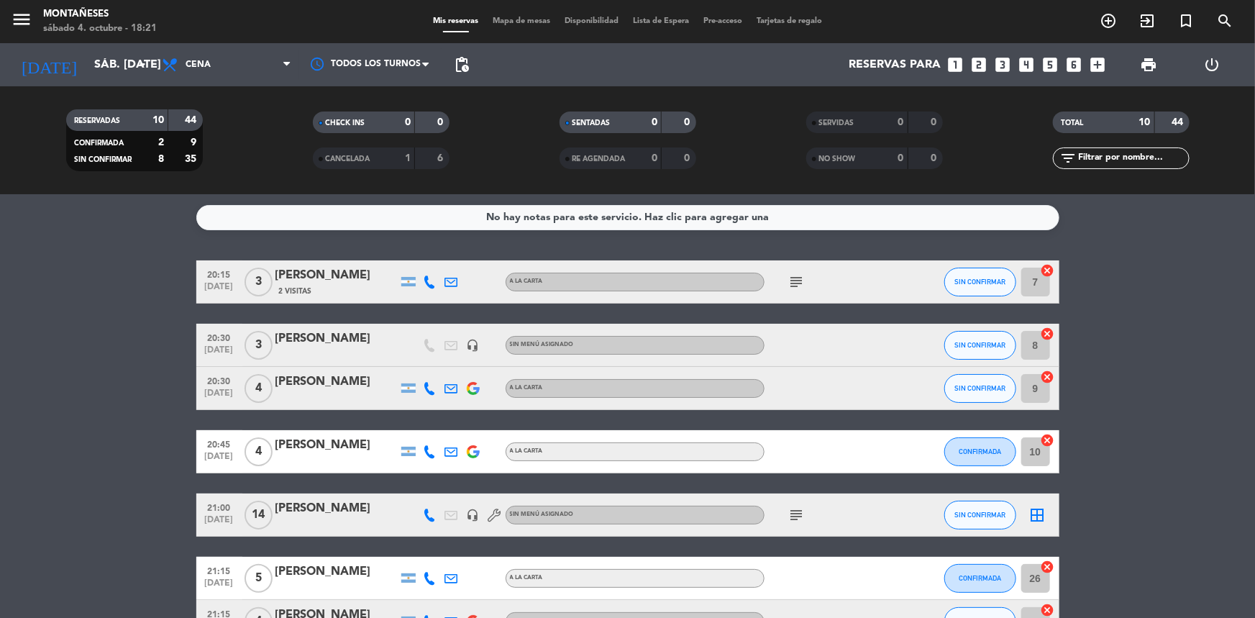
click at [804, 285] on icon "subject" at bounding box center [796, 281] width 17 height 17
click at [90, 172] on div "RESERVADAS 10 44 CONFIRMADA 2 9 SIN CONFIRMAR 8 35" at bounding box center [134, 140] width 247 height 79
